Goal: Check status

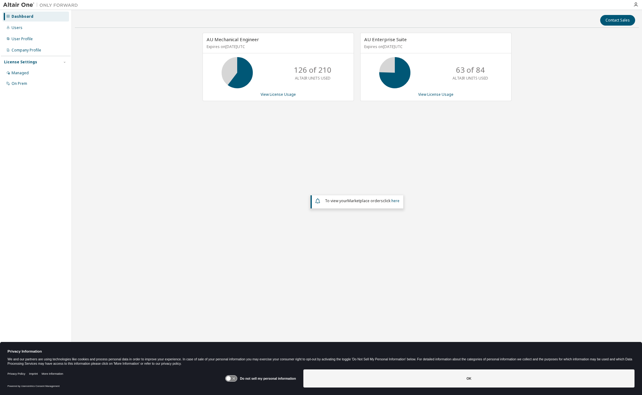
click at [432, 90] on div "AU Enterprise Suite Expires on December 31, 2025 UTC 63 of 84 ALTAIR UNITS USED…" at bounding box center [435, 67] width 151 height 68
click at [433, 94] on link "View License Usage" at bounding box center [435, 94] width 35 height 5
click at [430, 94] on link "View License Usage" at bounding box center [435, 94] width 35 height 5
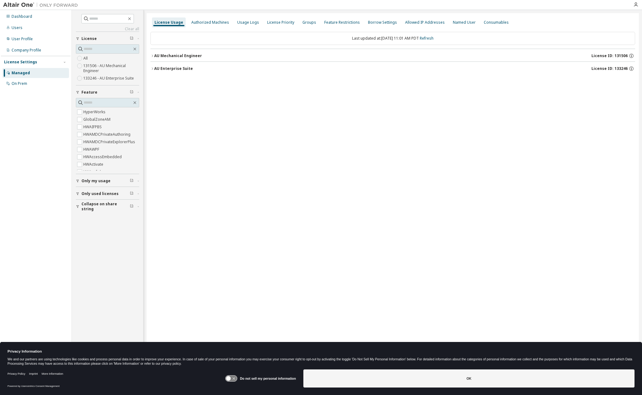
click at [152, 69] on icon "button" at bounding box center [152, 69] width 4 height 4
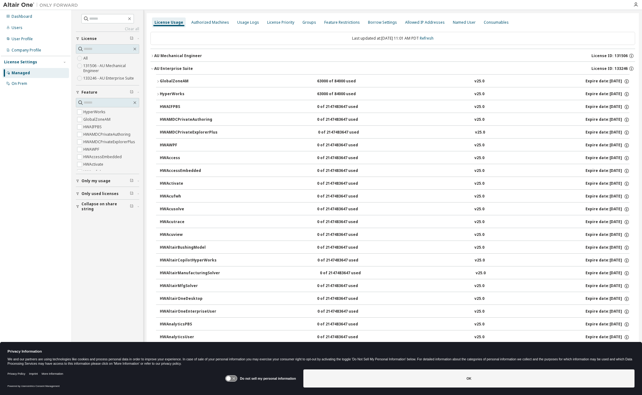
click at [157, 82] on icon "button" at bounding box center [158, 82] width 4 height 4
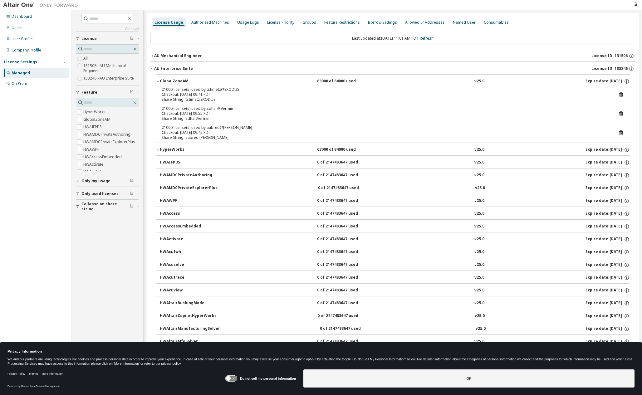
click at [256, 109] on div "21000 license(s) used by sdhar@Vermin" at bounding box center [385, 108] width 447 height 5
click at [153, 54] on icon "button" at bounding box center [152, 56] width 4 height 4
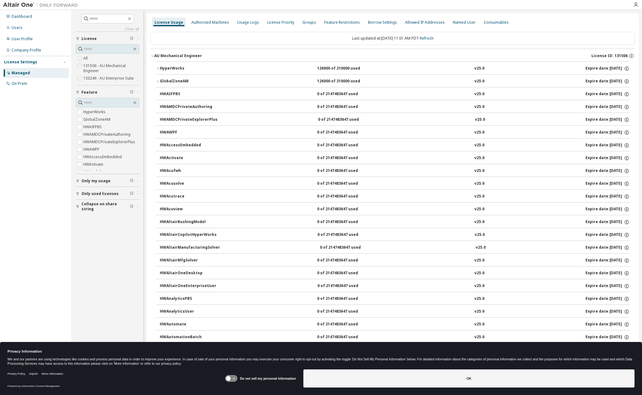
click at [158, 65] on button "HyperWorks 126000 of 210000 used v25.0 Expire date: 2025-12-31" at bounding box center [392, 69] width 473 height 14
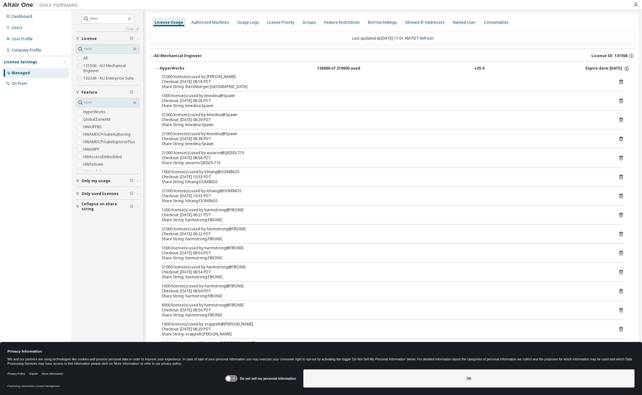
click at [158, 65] on button "HyperWorks 126000 of 210000 used v25.0 Expire date: 2025-12-31" at bounding box center [392, 69] width 473 height 14
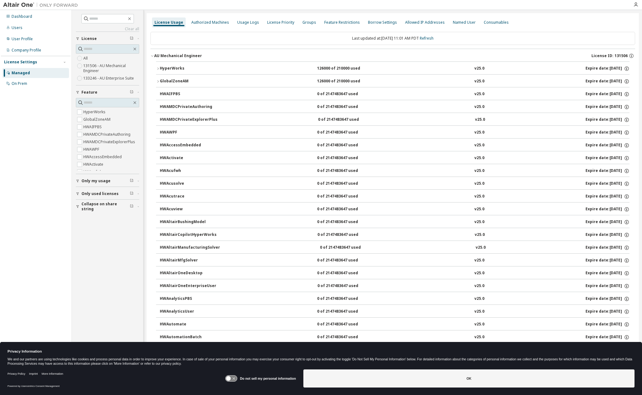
click at [158, 80] on icon "button" at bounding box center [158, 82] width 4 height 4
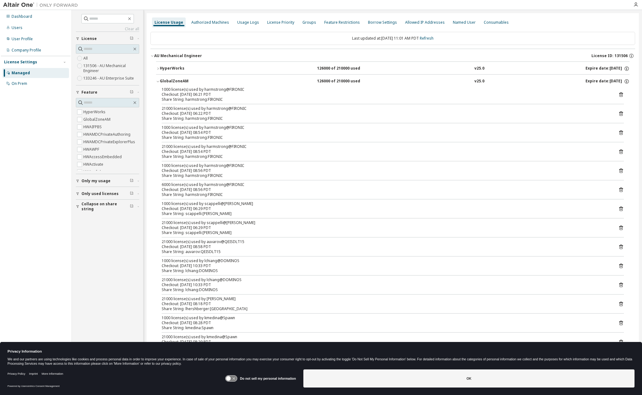
click at [158, 80] on icon "button" at bounding box center [158, 82] width 4 height 4
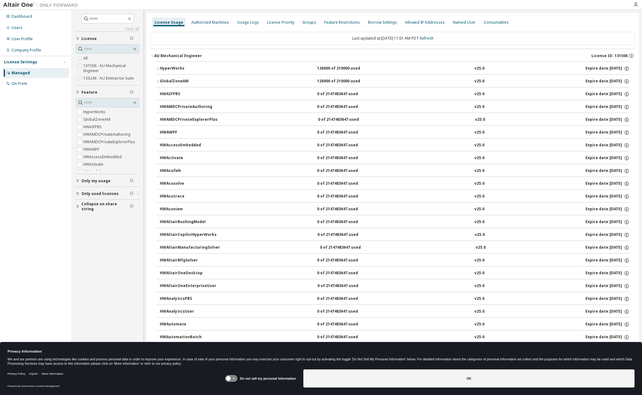
click at [152, 54] on icon "button" at bounding box center [152, 56] width 4 height 4
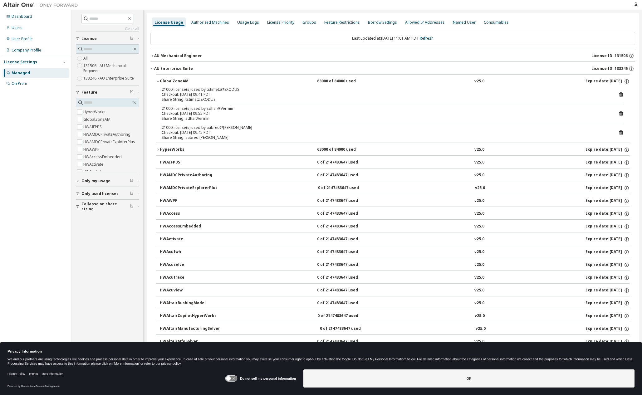
click at [173, 22] on div "License Usage" at bounding box center [168, 22] width 29 height 5
click at [204, 22] on div "Authorized Machines" at bounding box center [210, 22] width 38 height 5
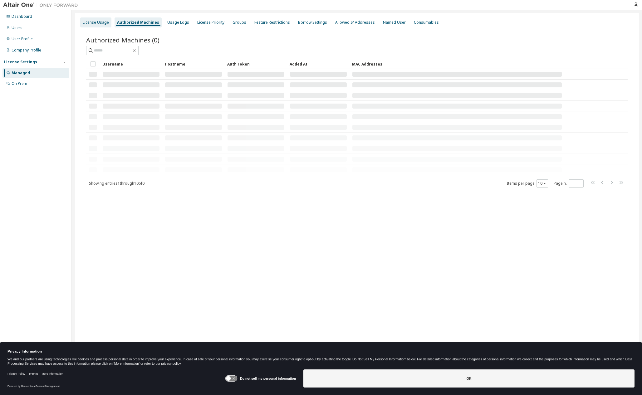
click at [91, 20] on div "License Usage" at bounding box center [96, 22] width 26 height 5
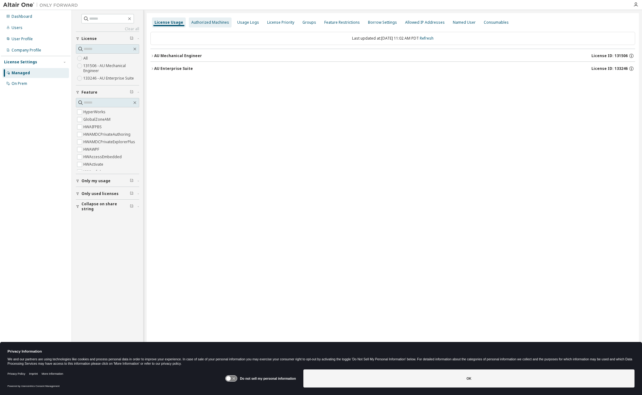
click at [211, 23] on div "Authorized Machines" at bounding box center [210, 22] width 38 height 5
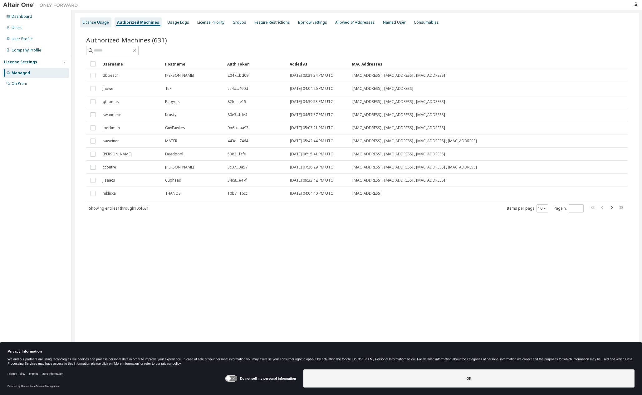
click at [99, 21] on div "License Usage" at bounding box center [96, 22] width 26 height 5
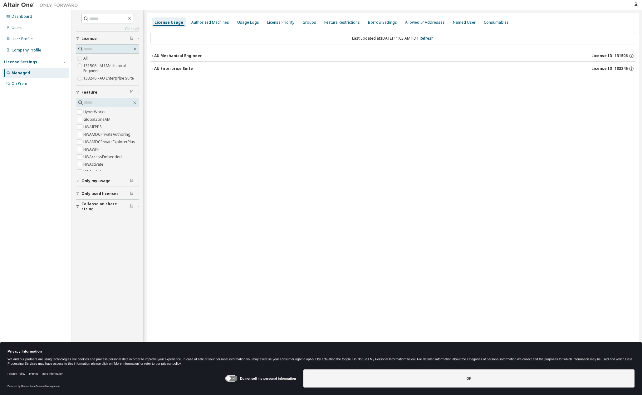
click at [343, 166] on div "License Usage Authorized Machines Usage Logs License Priority Groups Feature Re…" at bounding box center [393, 193] width 492 height 361
